Goal: Information Seeking & Learning: Find specific page/section

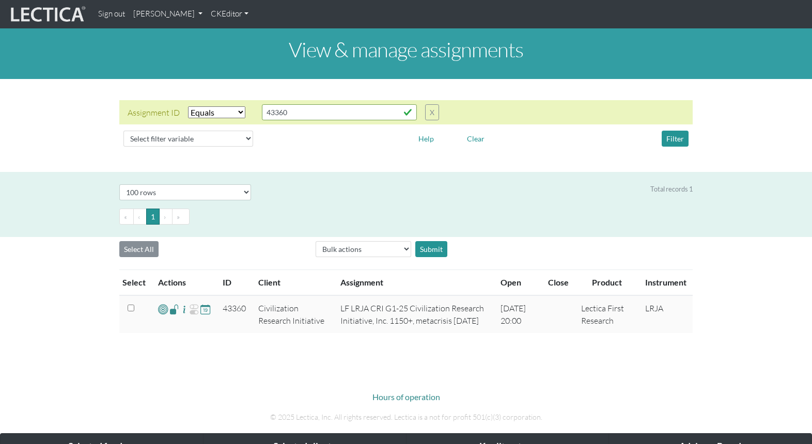
select select "equal"
select select "100"
drag, startPoint x: 282, startPoint y: 103, endPoint x: 240, endPoint y: 98, distance: 42.2
click at [240, 104] on div "Assignment ID Select filter Equals List Greater than Less than Search string 43…" at bounding box center [283, 112] width 311 height 16
click at [681, 131] on button "Filter" at bounding box center [675, 139] width 27 height 16
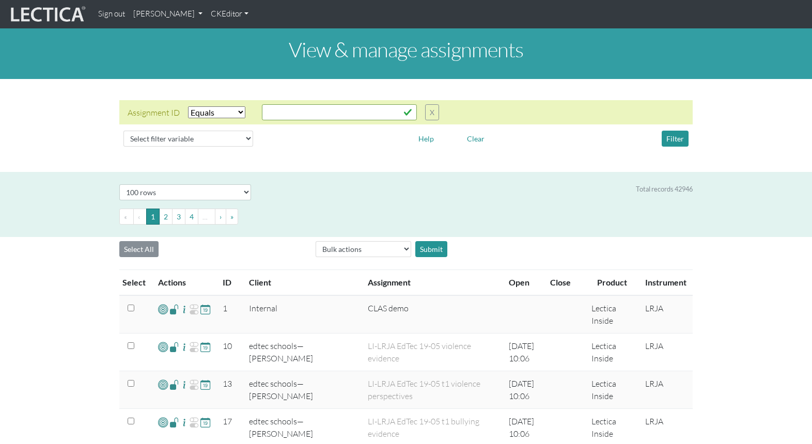
click at [220, 270] on th "ID" at bounding box center [229, 283] width 26 height 26
click at [221, 270] on th "ID" at bounding box center [229, 283] width 26 height 26
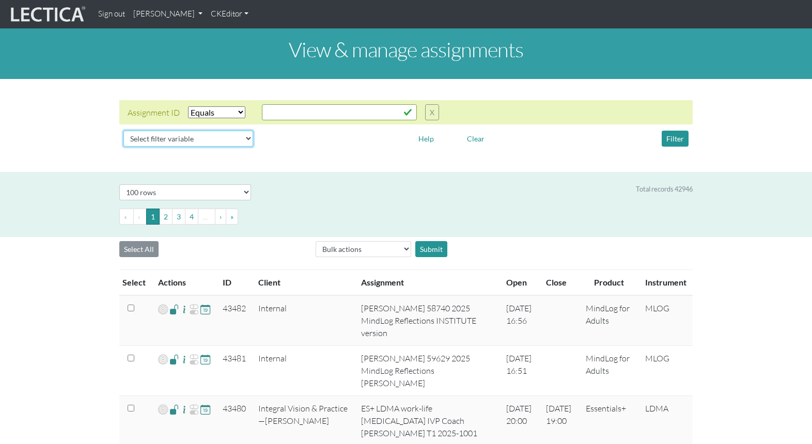
click at [193, 131] on select "Select filter variable Assignment name Assignment ID Client name Date open Date…" at bounding box center [188, 139] width 130 height 16
select select "name"
click at [123, 147] on select "Select filter variable Assignment name Assignment ID Client name Date open Date…" at bounding box center [188, 139] width 130 height 16
select select
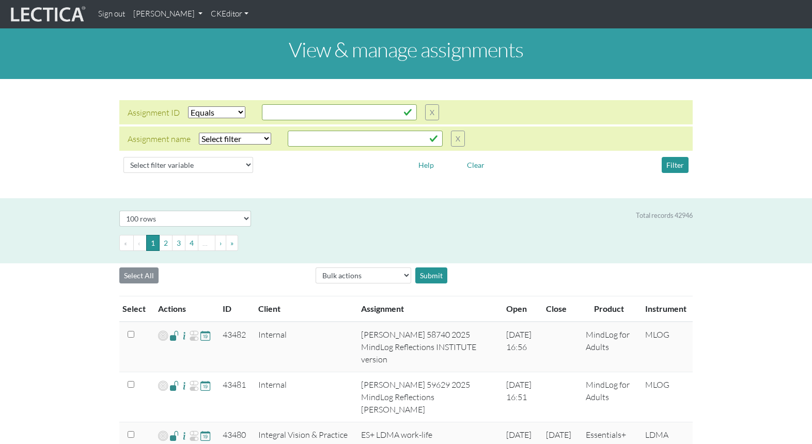
click at [222, 133] on select "Select filter Equals Does not equal Contains Does not contain Starts with Ends …" at bounding box center [235, 139] width 72 height 12
select select "not_icontains"
click at [199, 133] on select "Select filter Equals Does not equal Contains Does not contain Starts with Ends …" at bounding box center [235, 139] width 72 height 12
click at [295, 132] on input "text" at bounding box center [365, 139] width 155 height 16
type input "MindLog"
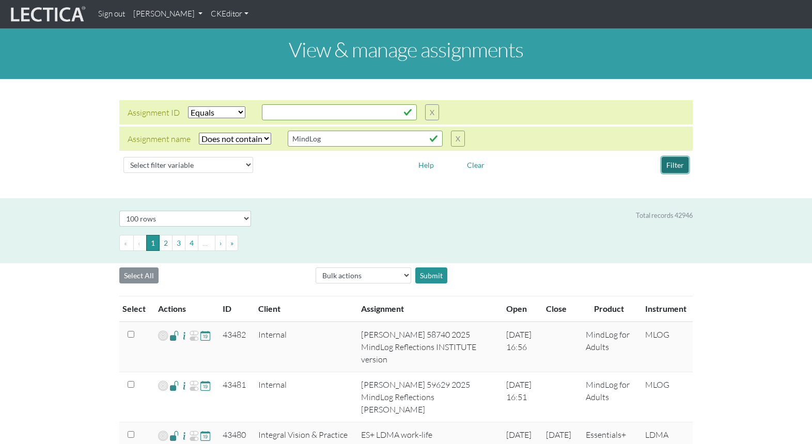
click at [677, 157] on button "Filter" at bounding box center [675, 165] width 27 height 16
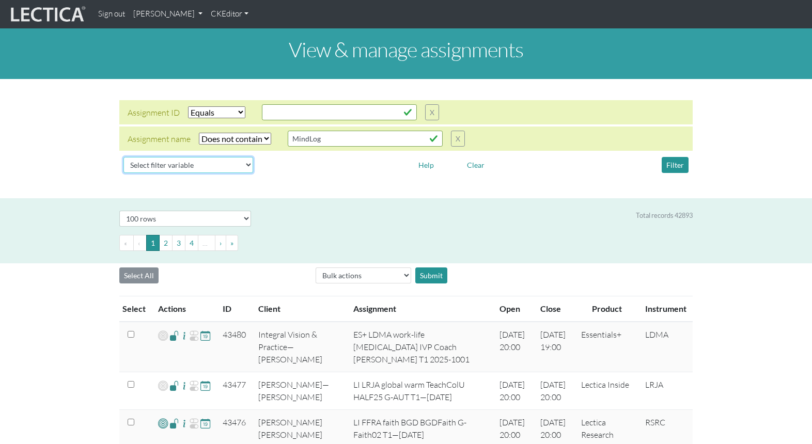
click at [149, 157] on select "Select filter variable Assignment name Assignment ID Client name Date open Date…" at bounding box center [188, 165] width 130 height 16
select select "name"
click at [123, 173] on select "Select filter variable Assignment name Assignment ID Client name Date open Date…" at bounding box center [188, 165] width 130 height 16
select select
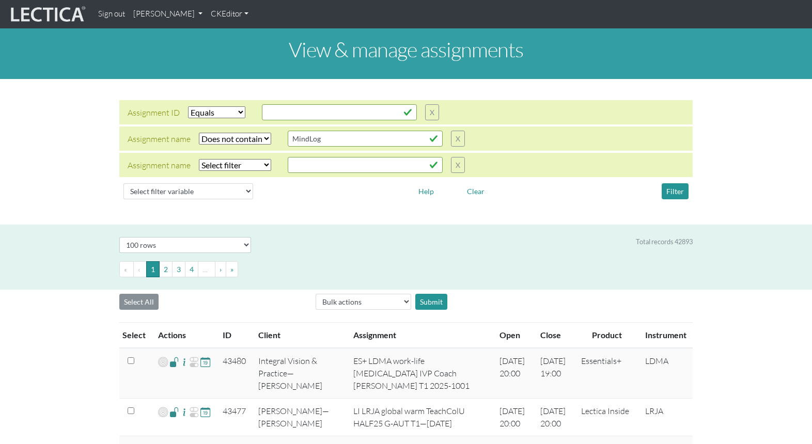
click at [227, 159] on select "Select filter Equals Does not equal Contains Does not contain Starts with Ends …" at bounding box center [235, 165] width 72 height 12
select select "istartswith"
click at [199, 159] on select "Select filter Equals Does not equal Contains Does not contain Starts with Ends …" at bounding box center [235, 165] width 72 height 12
click at [293, 157] on input "text" at bounding box center [365, 165] width 155 height 16
type input "LI"
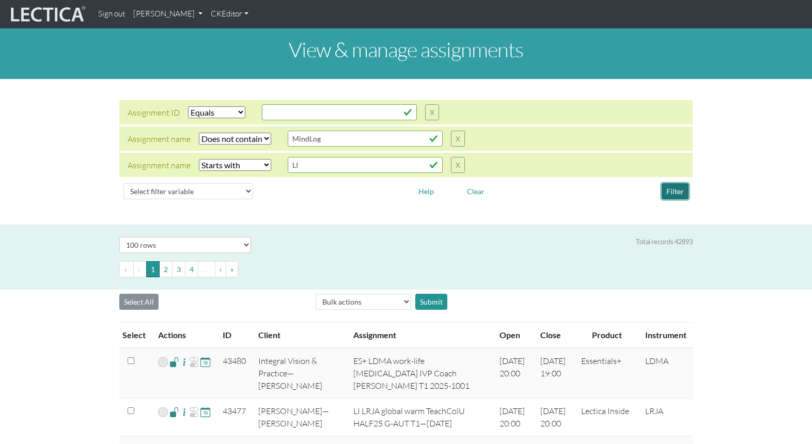
click at [676, 183] on button "Filter" at bounding box center [675, 191] width 27 height 16
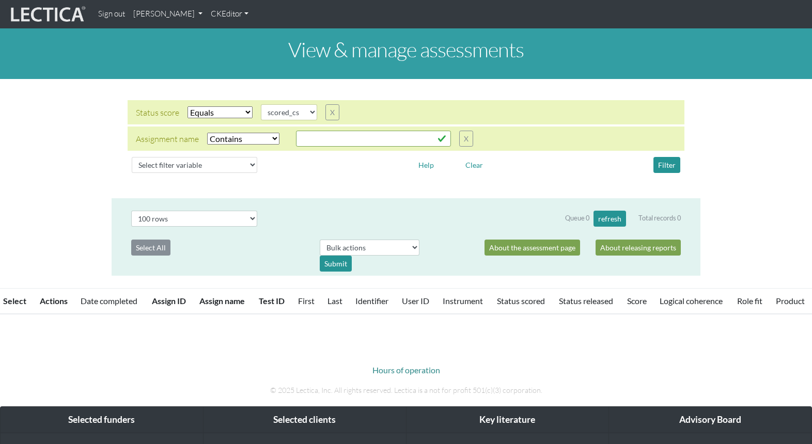
select select "scored_cs"
select select "icontains"
select select "100"
click at [296, 131] on input "text" at bounding box center [373, 139] width 155 height 16
type input "Berghs"
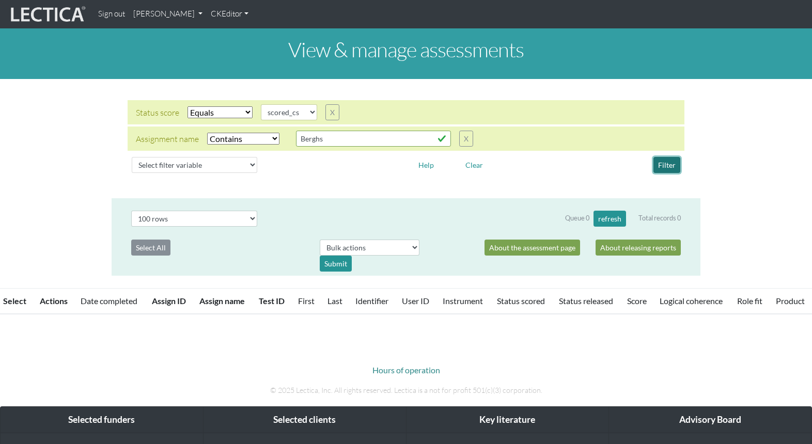
click at [669, 157] on button "Filter" at bounding box center [666, 165] width 27 height 16
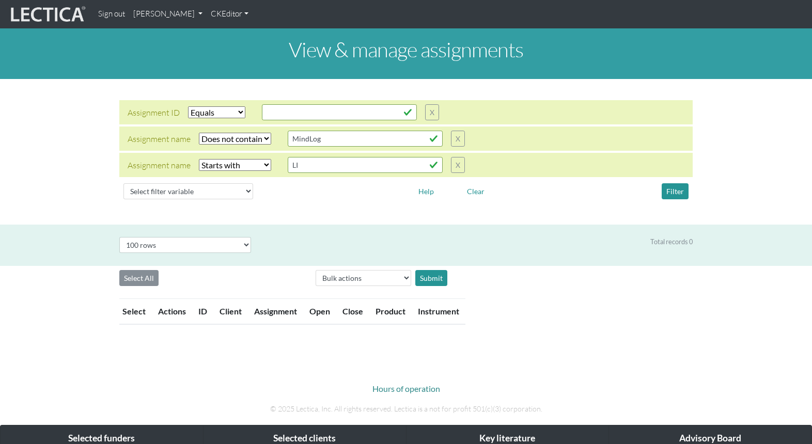
select select "equal"
select select "not_icontains"
select select "istartswith"
select select "100"
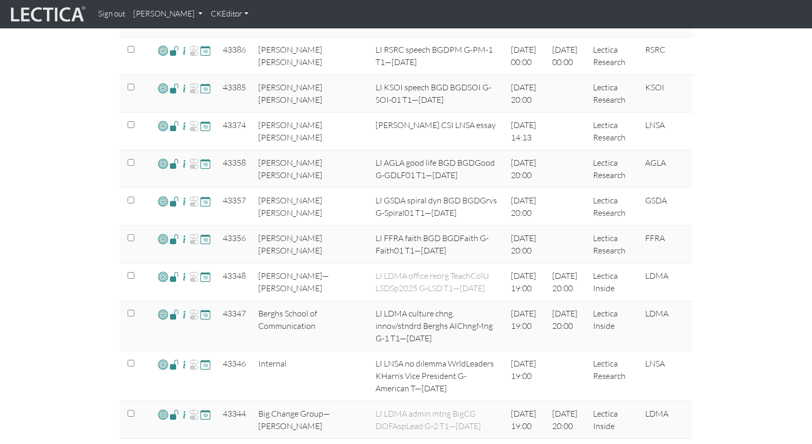
scroll to position [426, 0]
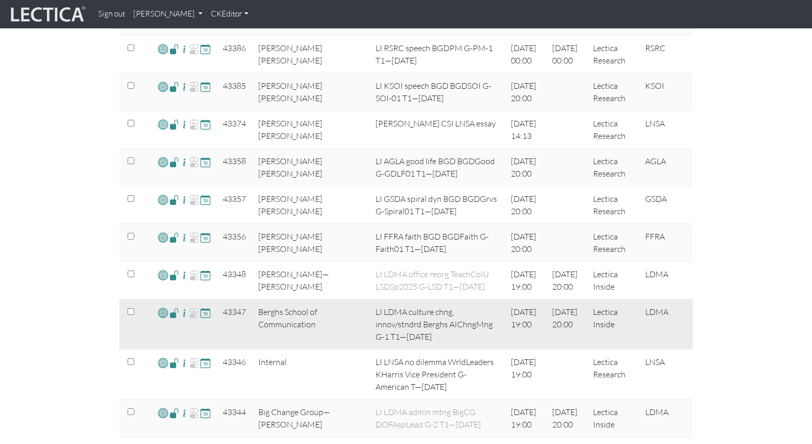
click at [435, 300] on td "LI LDMA culture chng, innov/stndrd Berghs AIChngMng G-1 T1—[DATE]" at bounding box center [436, 325] width 135 height 50
click at [428, 300] on td "LI LDMA culture chng, innov/stndrd Berghs AIChngMng G-1 T1—[DATE]" at bounding box center [436, 325] width 135 height 50
copy td "Berghs"
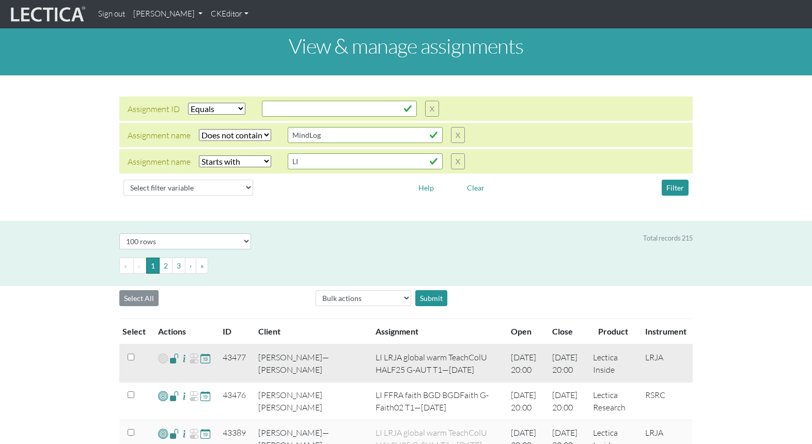
scroll to position [2, 0]
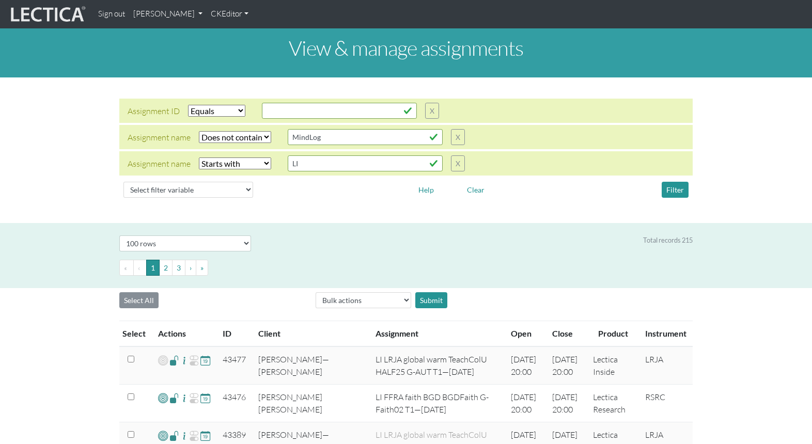
click at [222, 158] on select "Select filter Equals Does not equal Contains Does not contain Starts with Ends …" at bounding box center [235, 164] width 72 height 12
select select "icontains"
click at [199, 158] on select "Select filter Equals Does not equal Contains Does not contain Starts with Ends …" at bounding box center [235, 164] width 72 height 12
click at [288, 155] on input "LI" at bounding box center [365, 163] width 155 height 16
drag, startPoint x: 301, startPoint y: 153, endPoint x: 268, endPoint y: 151, distance: 33.1
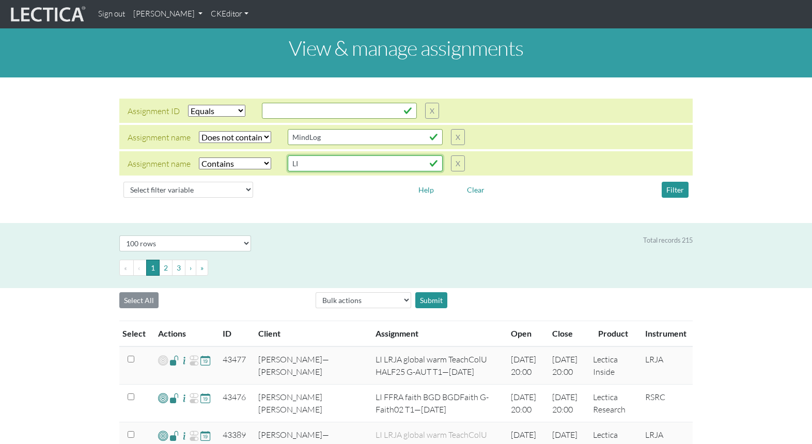
click at [268, 155] on div "Assignment name Select filter Equals Does not equal Contains Does not contain S…" at bounding box center [296, 163] width 337 height 16
paste input "Berghs"
type input "Berghs"
click at [676, 182] on button "Filter" at bounding box center [675, 190] width 27 height 16
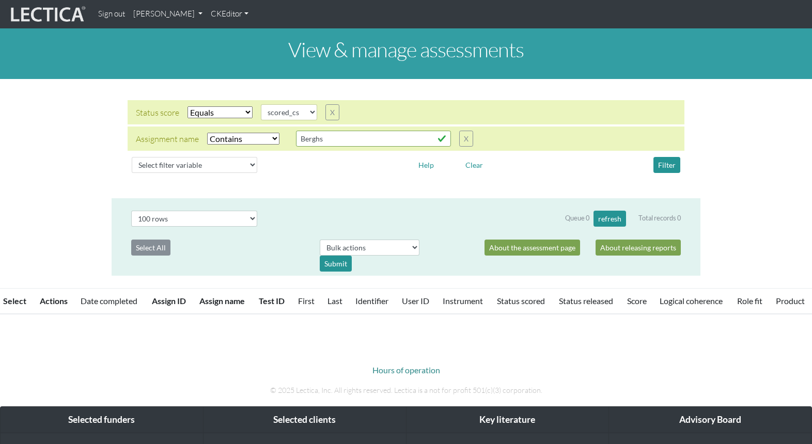
select select "scored_cs"
select select "icontains"
select select "100"
click at [213, 106] on select "Select filter Equals Does not equal" at bounding box center [219, 112] width 65 height 12
select select
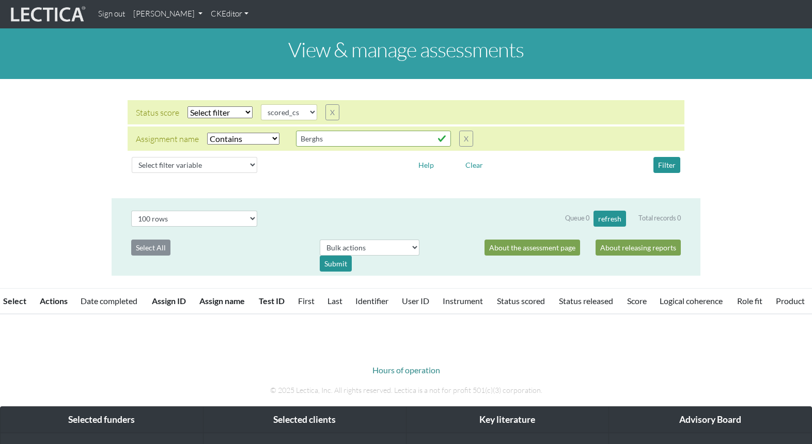
click at [187, 106] on select "Select filter Equals Does not equal" at bounding box center [219, 112] width 65 height 12
click at [666, 157] on button "Filter" at bounding box center [666, 165] width 27 height 16
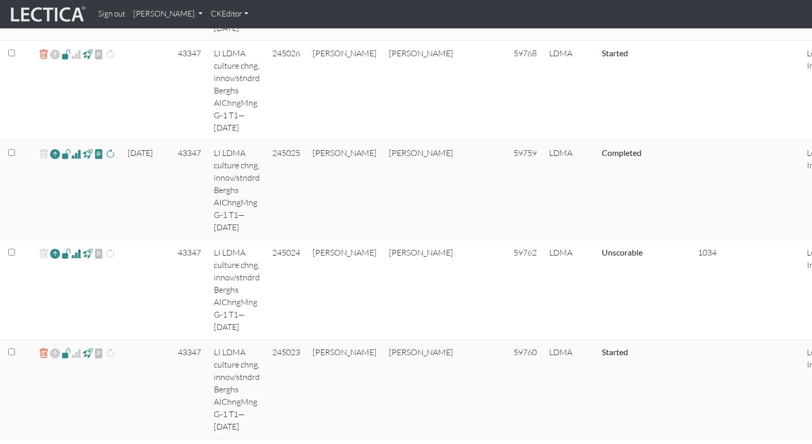
scroll to position [608, 0]
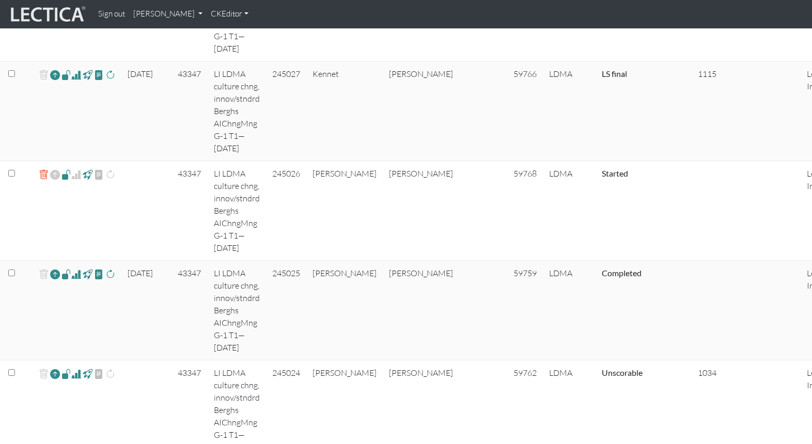
scroll to position [501, 0]
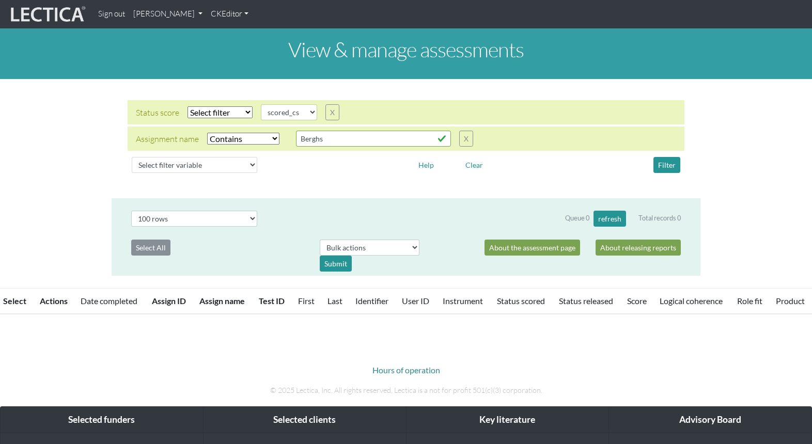
select select
select select "scored_cs"
select select "icontains"
select select "100"
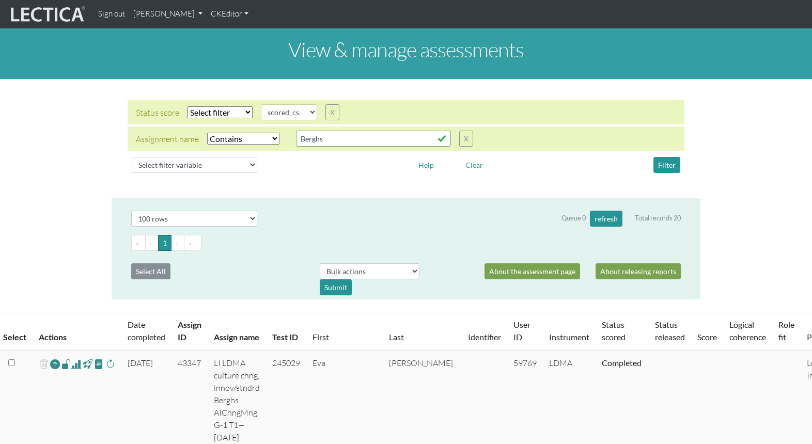
scroll to position [501, 0]
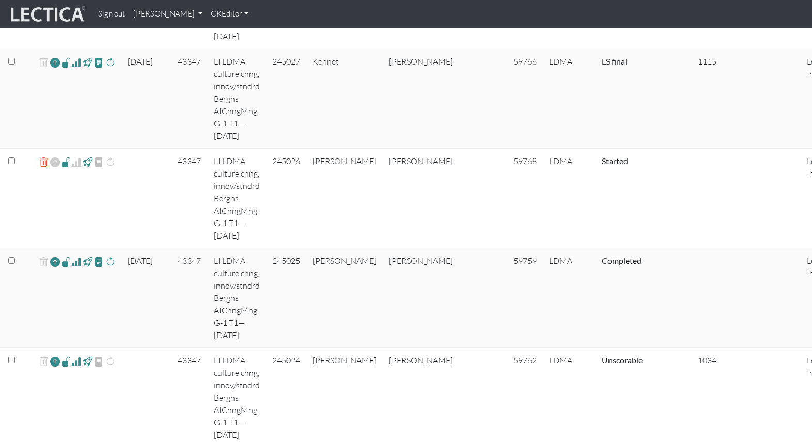
click at [71, 256] on span at bounding box center [76, 262] width 10 height 12
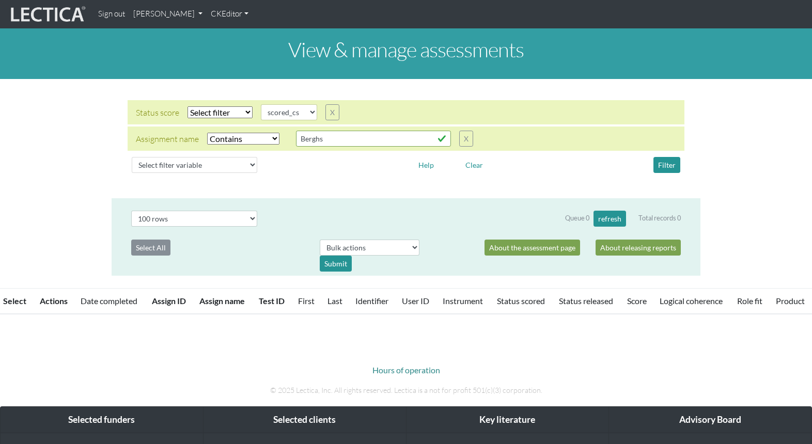
select select
select select "scored_cs"
select select "icontains"
select select "100"
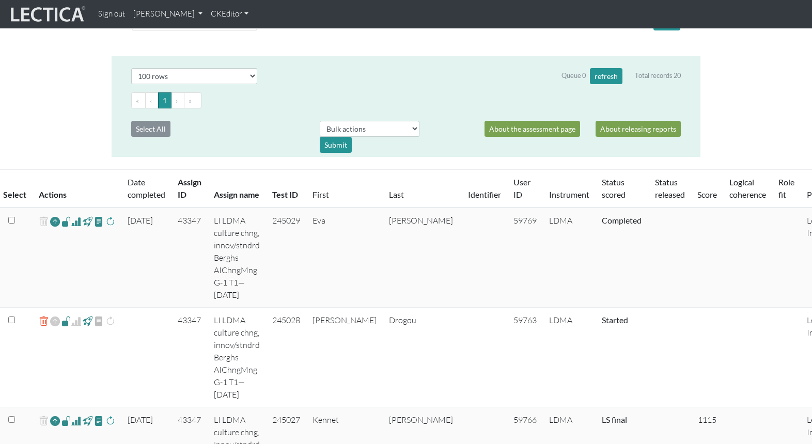
scroll to position [173, 0]
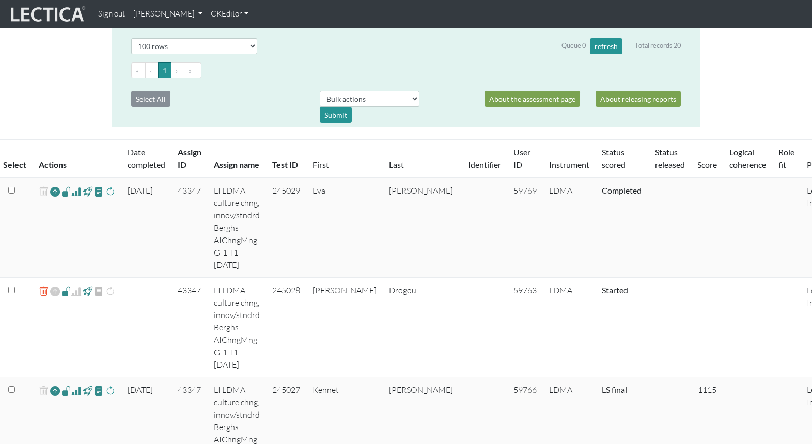
click at [71, 185] on span at bounding box center [76, 191] width 10 height 12
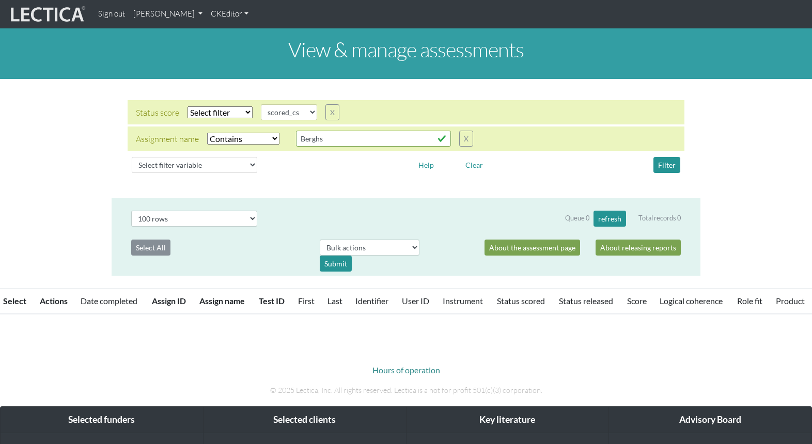
select select
select select "scored_cs"
select select "icontains"
select select "100"
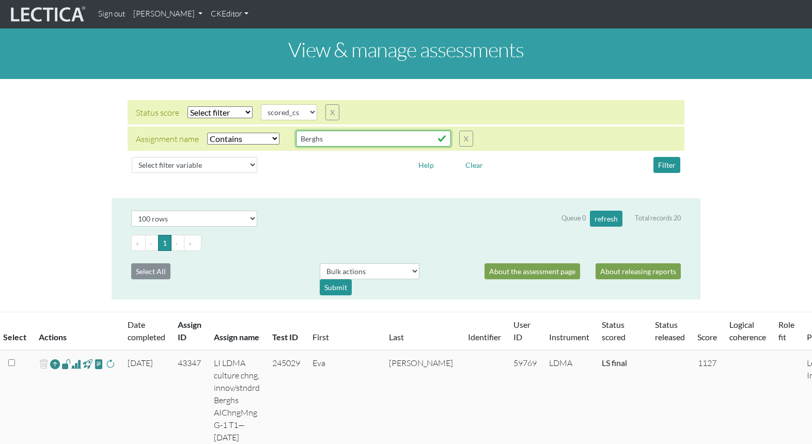
click at [321, 131] on input "Berghs" at bounding box center [373, 139] width 155 height 16
drag, startPoint x: 326, startPoint y: 129, endPoint x: 277, endPoint y: 128, distance: 49.1
click at [277, 131] on div "Assignment name Select filter Equals Does not equal Contains Does not contain S…" at bounding box center [304, 139] width 337 height 16
click at [241, 133] on select "Select filter Equals Does not equal Contains Does not contain Starts with Ends …" at bounding box center [243, 139] width 72 height 12
select select
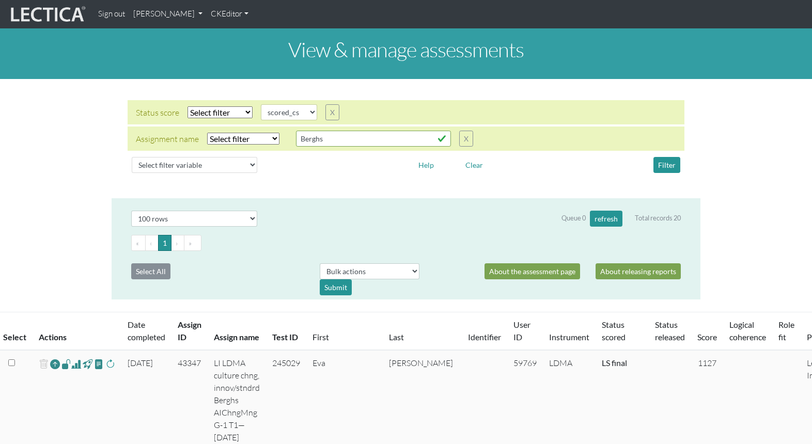
click at [207, 133] on select "Select filter Equals Does not equal Contains Does not contain Starts with Ends …" at bounding box center [243, 139] width 72 height 12
click at [299, 104] on select "created finalized_cs finalized_ls finalized_ss scored_cs started unscorable" at bounding box center [289, 112] width 56 height 16
click at [712, 96] on div "Status score Select filter Equals Does not equal Search string created finalize…" at bounding box center [406, 138] width 812 height 103
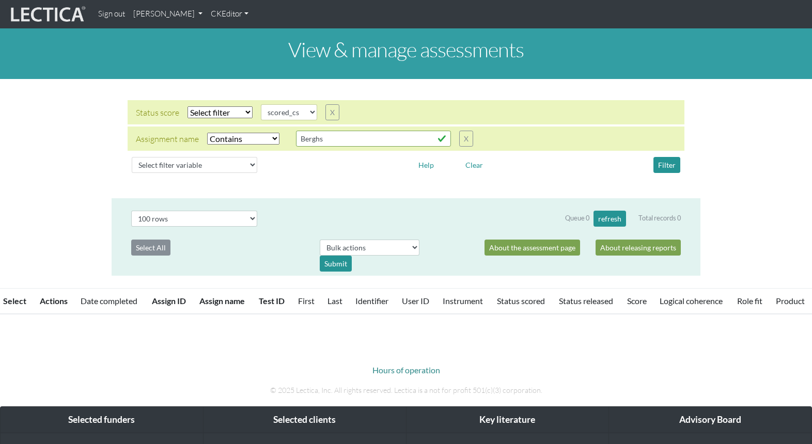
select select
select select "scored_cs"
select select "icontains"
select select "100"
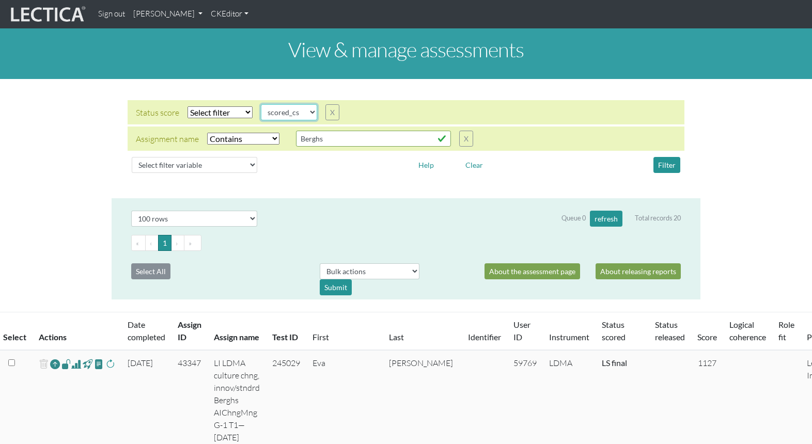
click at [303, 105] on select "created finalized_cs finalized_ls finalized_ss scored_cs started unscorable" at bounding box center [289, 112] width 56 height 16
click at [261, 104] on select "created finalized_cs finalized_ls finalized_ss scored_cs started unscorable" at bounding box center [289, 112] width 56 height 16
click at [664, 157] on button "Filter" at bounding box center [666, 165] width 27 height 16
click at [216, 106] on select "Select filter Equals Does not equal" at bounding box center [219, 112] width 65 height 12
select select "iexact"
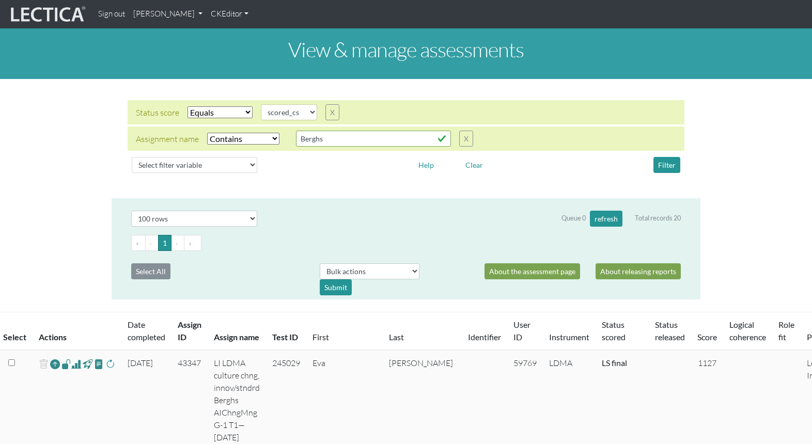
click at [187, 106] on select "Select filter Equals Does not equal" at bounding box center [219, 112] width 65 height 12
click at [317, 132] on input "Berghs" at bounding box center [373, 139] width 155 height 16
drag, startPoint x: 331, startPoint y: 130, endPoint x: 275, endPoint y: 124, distance: 56.1
click at [275, 131] on div "Assignment name Select filter Equals Does not equal Contains Does not contain S…" at bounding box center [304, 139] width 337 height 16
type input "BGD"
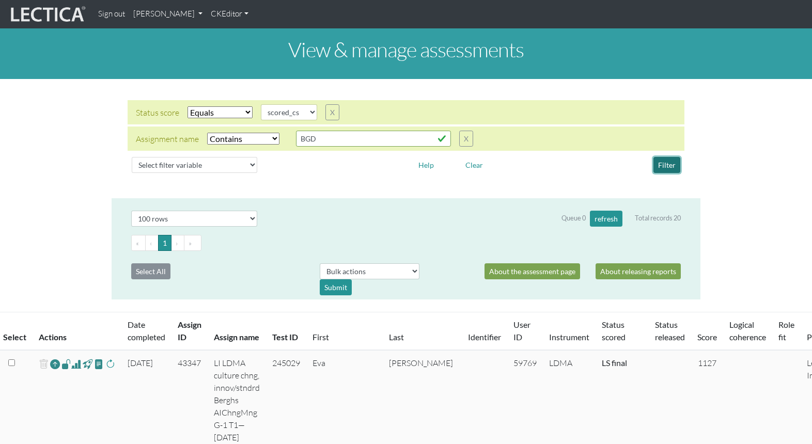
click at [662, 157] on button "Filter" at bounding box center [666, 165] width 27 height 16
